Goal: Navigation & Orientation: Go to known website

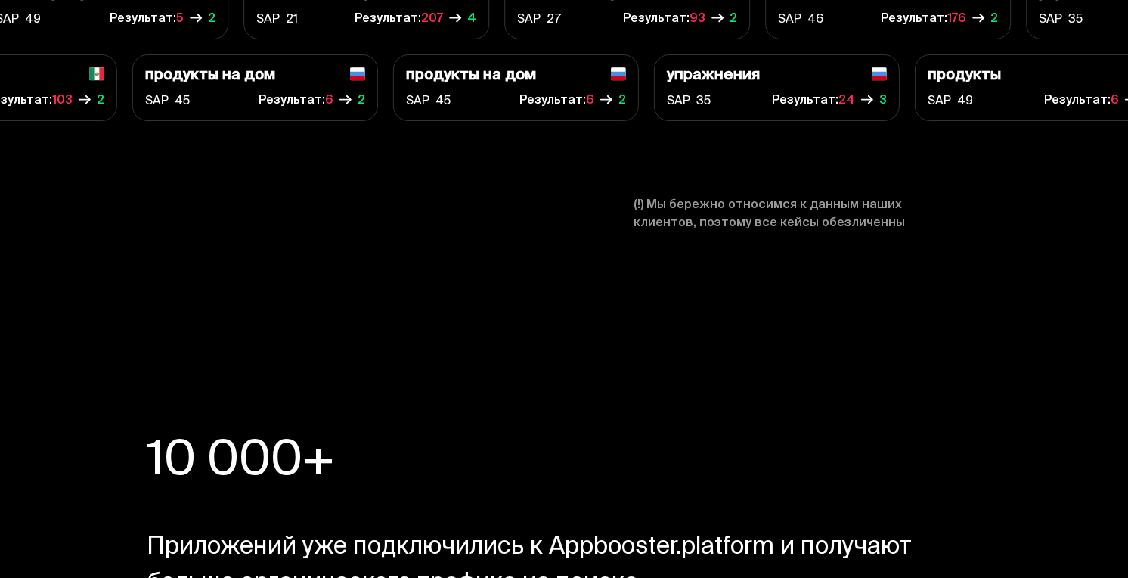
scroll to position [5676, 0]
